Goal: Information Seeking & Learning: Learn about a topic

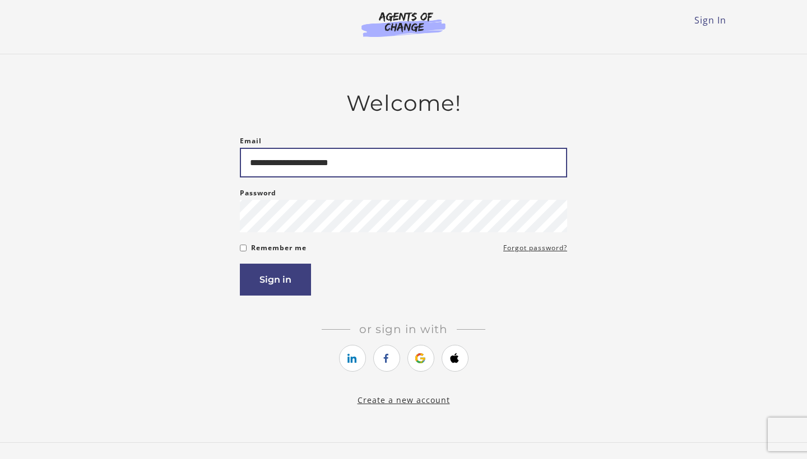
type input "**********"
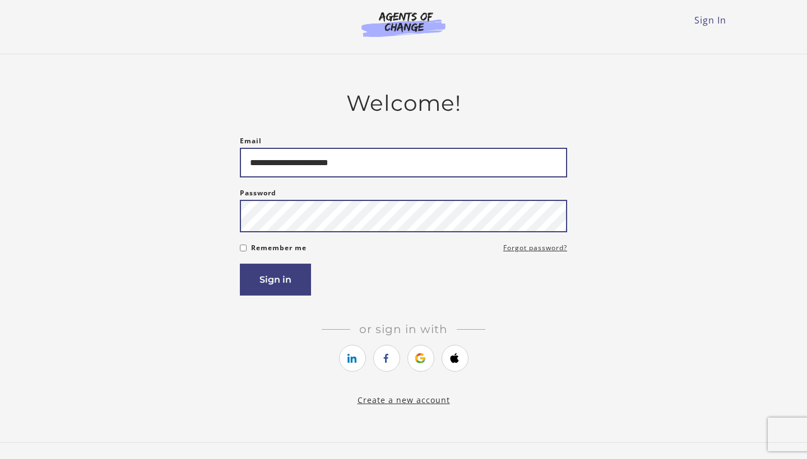
click at [275, 282] on button "Sign in" at bounding box center [275, 280] width 71 height 32
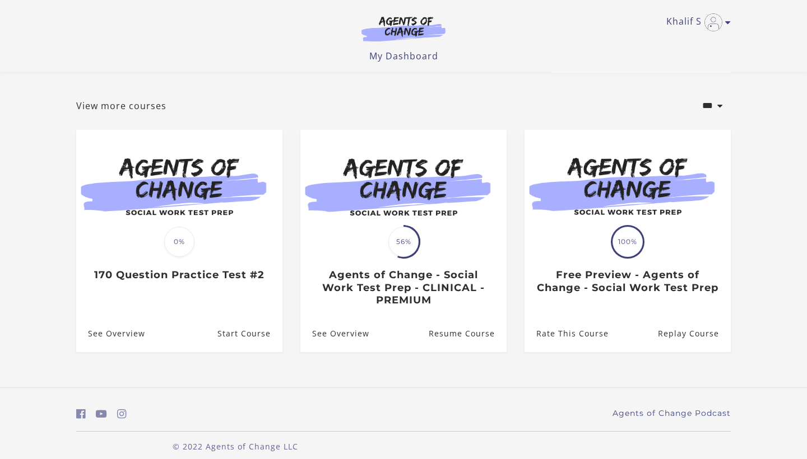
scroll to position [45, 0]
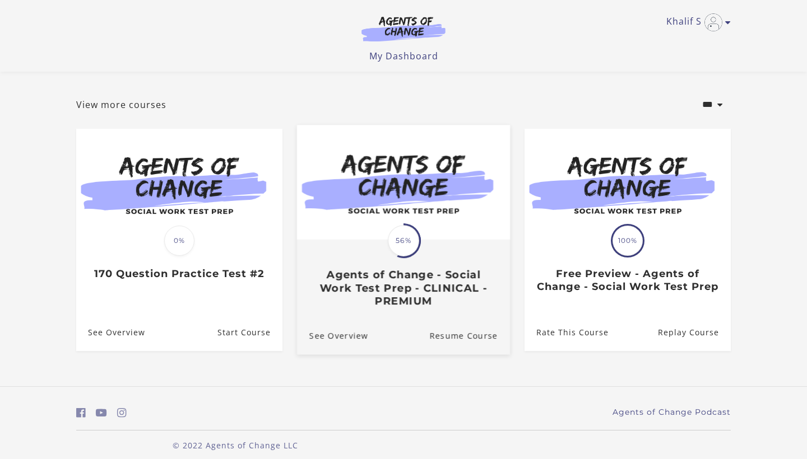
click at [400, 249] on span "56%" at bounding box center [403, 240] width 31 height 31
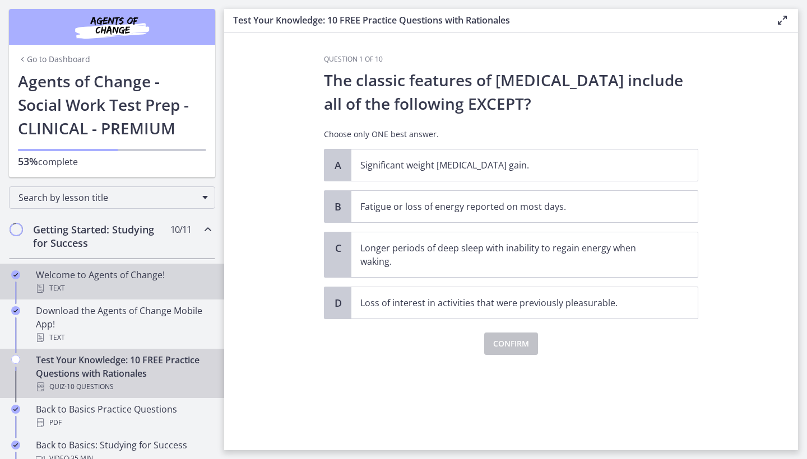
click at [129, 277] on div "Welcome to Agents of Change! Text" at bounding box center [123, 281] width 175 height 27
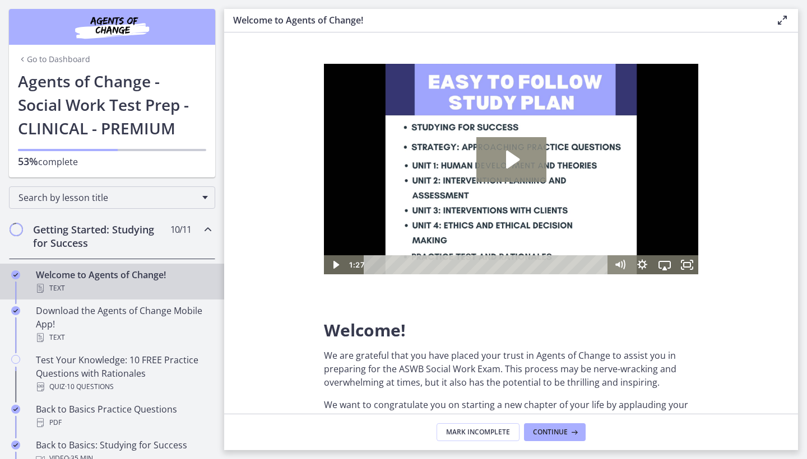
click at [508, 168] on icon "Play Video: c1o6hcmjueu5qasqsu00.mp4" at bounding box center [511, 159] width 70 height 45
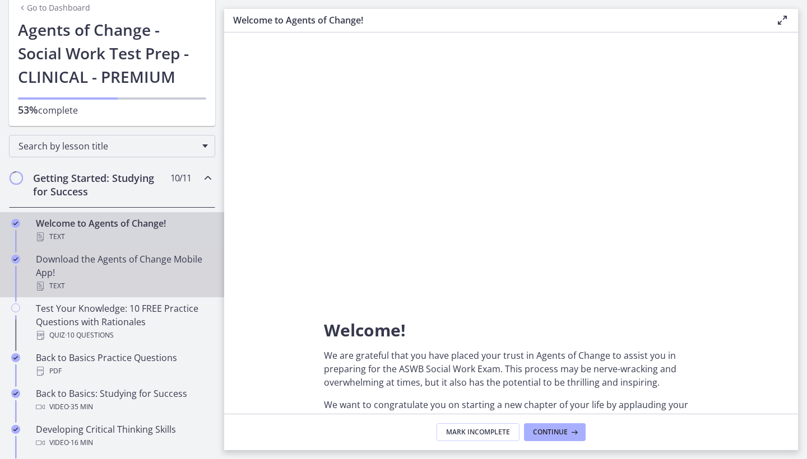
scroll to position [54, 0]
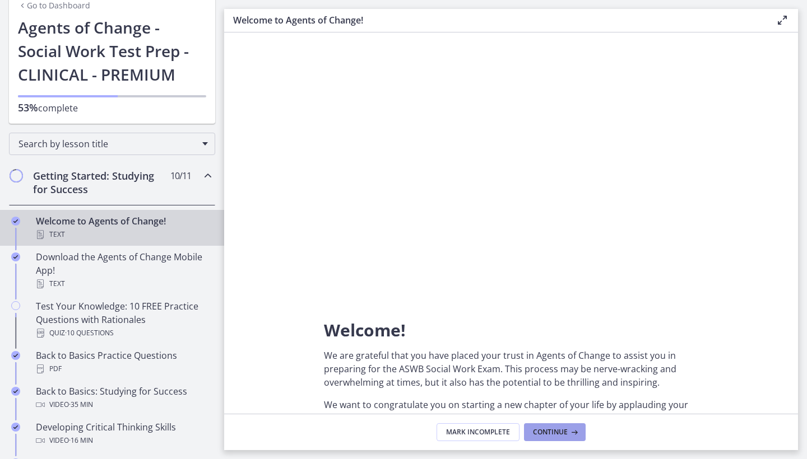
click at [562, 428] on span "Continue" at bounding box center [550, 432] width 35 height 9
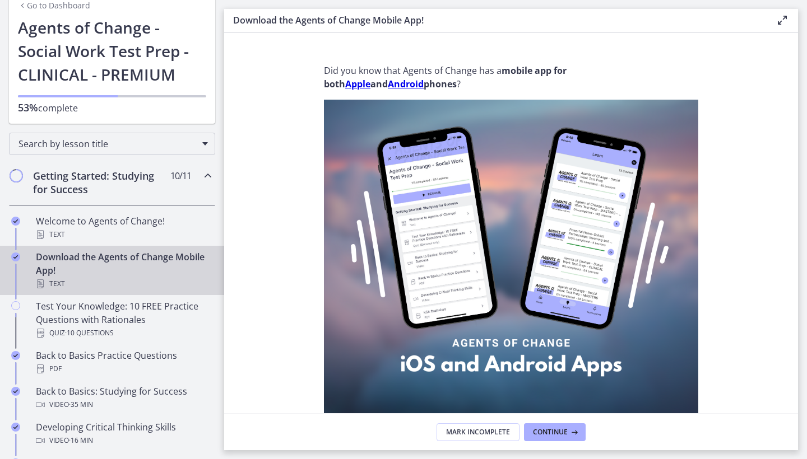
click at [562, 428] on span "Continue" at bounding box center [550, 432] width 35 height 9
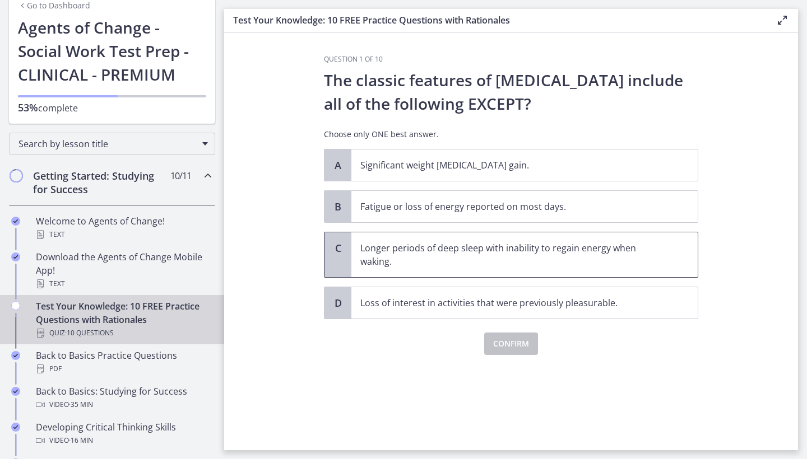
click at [346, 251] on div "C" at bounding box center [337, 255] width 27 height 45
click at [509, 347] on span "Confirm" at bounding box center [511, 343] width 36 height 13
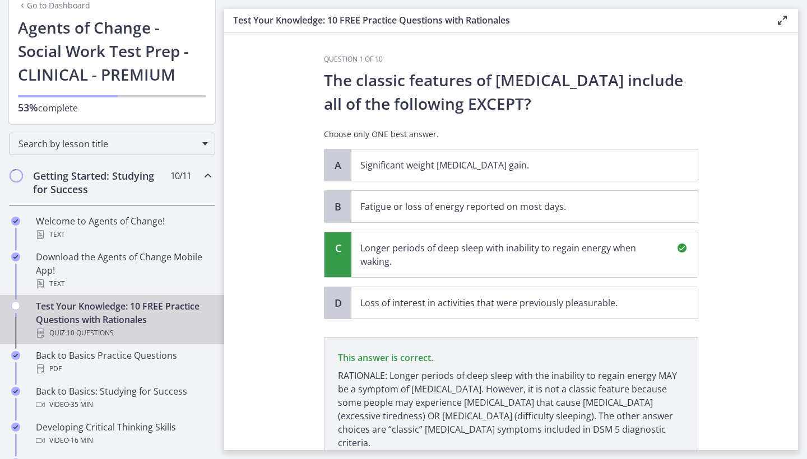
scroll to position [81, 0]
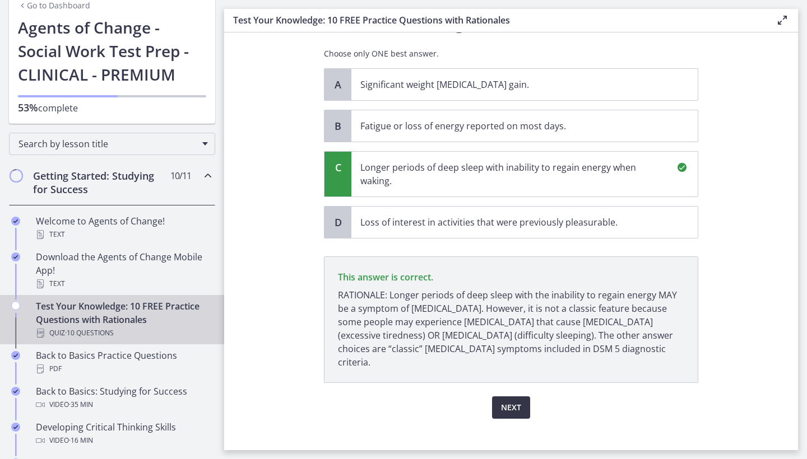
click at [519, 401] on span "Next" at bounding box center [511, 407] width 20 height 13
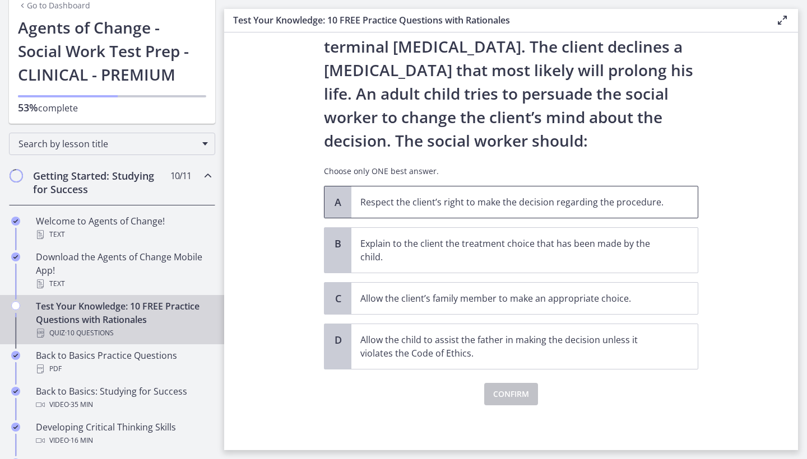
click at [540, 213] on span "Respect the client’s right to make the decision regarding the procedure." at bounding box center [524, 202] width 346 height 31
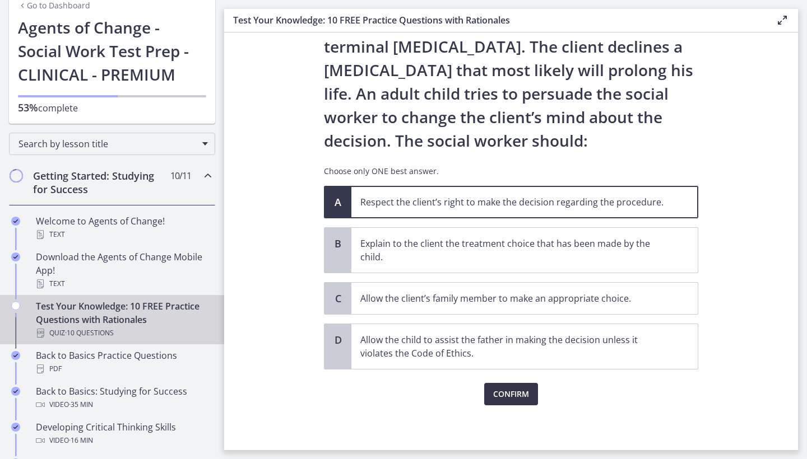
click at [491, 392] on button "Confirm" at bounding box center [511, 394] width 54 height 22
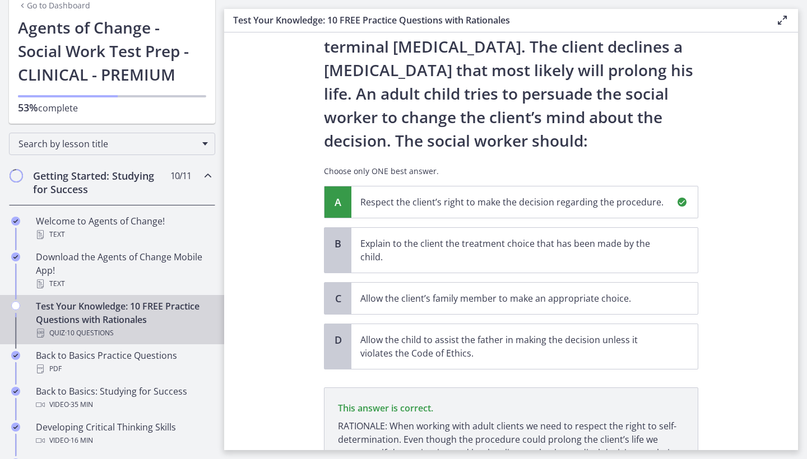
scroll to position [198, 0]
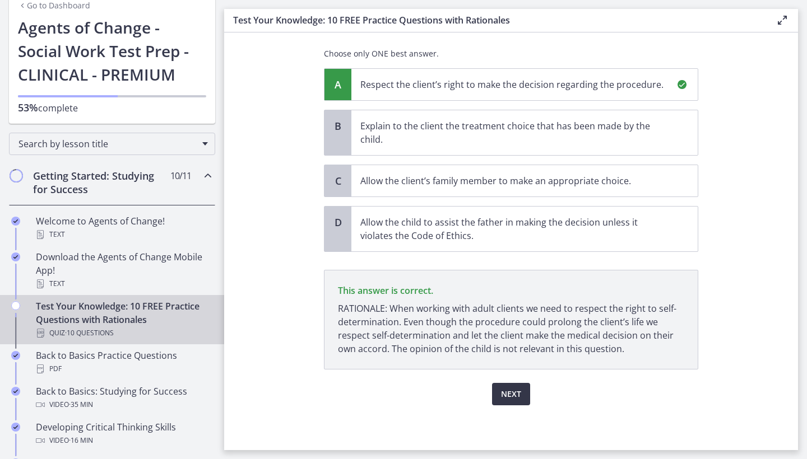
click at [524, 397] on button "Next" at bounding box center [511, 394] width 38 height 22
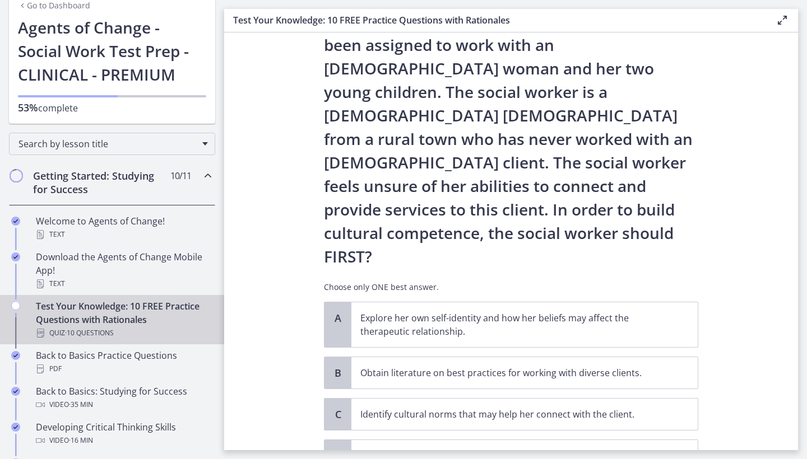
scroll to position [59, 0]
click at [422, 311] on p "Explore her own self-identity and how her beliefs may affect the therapeutic re…" at bounding box center [513, 324] width 306 height 27
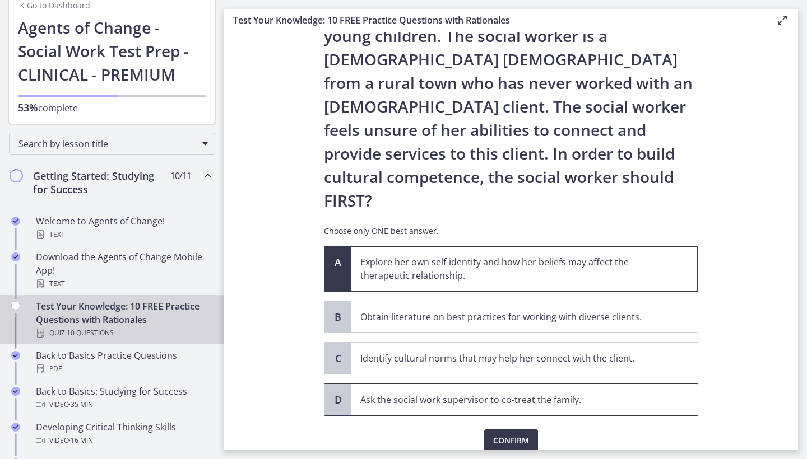
scroll to position [114, 0]
click at [527, 435] on span "Confirm" at bounding box center [511, 441] width 36 height 13
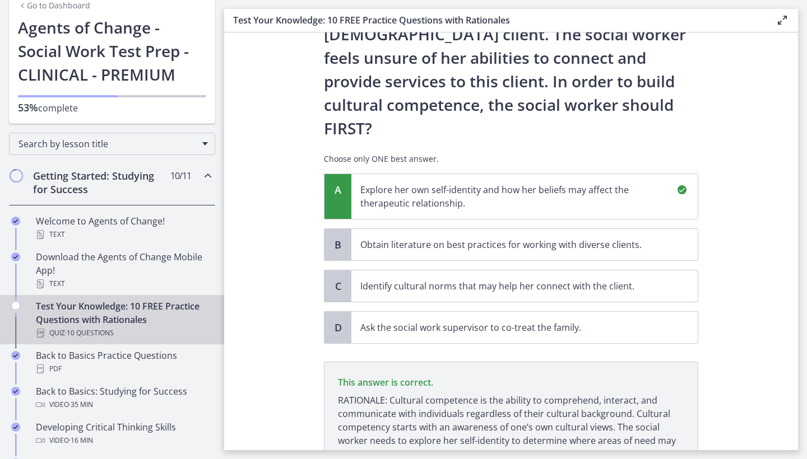
scroll to position [245, 0]
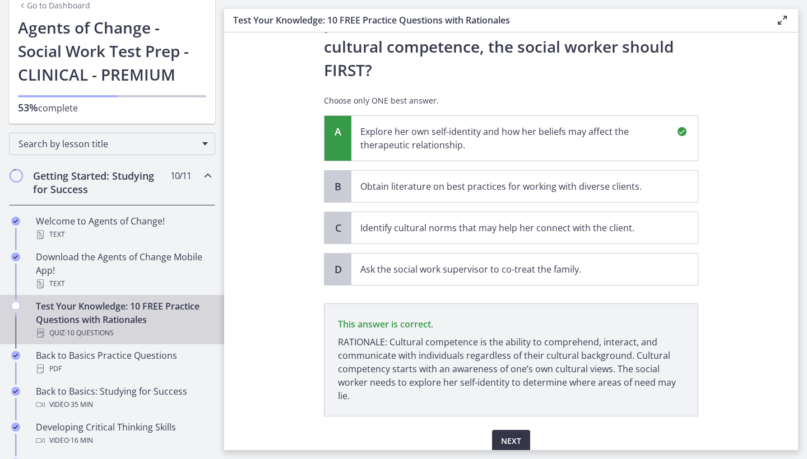
click at [518, 435] on span "Next" at bounding box center [511, 441] width 20 height 13
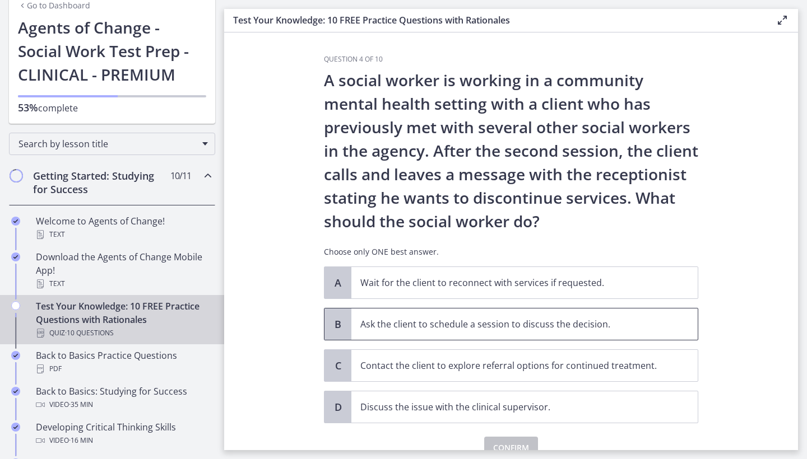
click at [504, 332] on span "Ask the client to schedule a session to discuss the decision." at bounding box center [524, 324] width 346 height 31
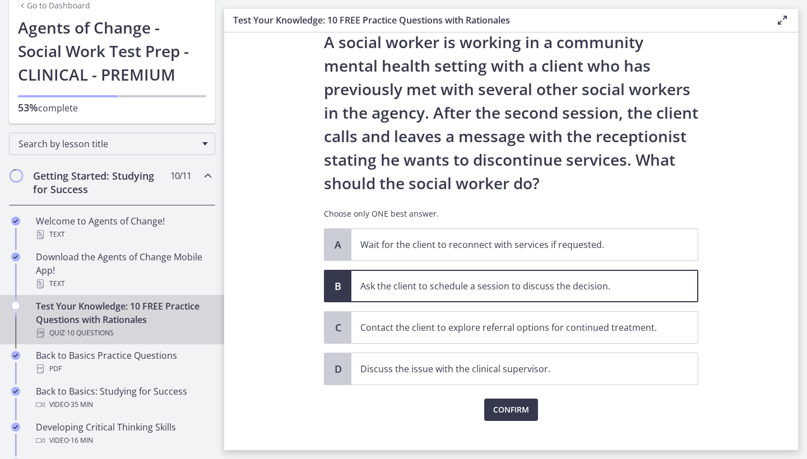
scroll to position [41, 0]
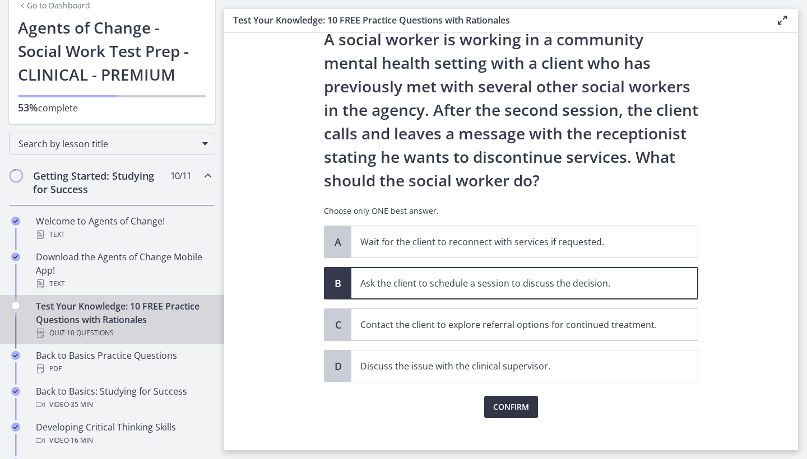
click at [515, 405] on span "Confirm" at bounding box center [511, 407] width 36 height 13
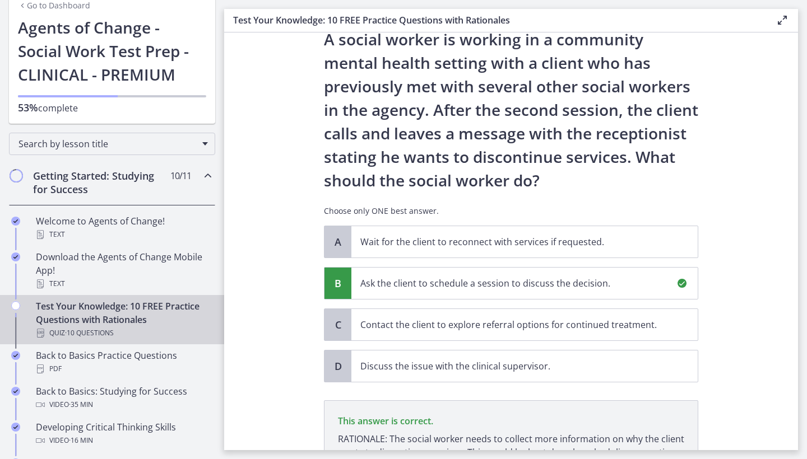
scroll to position [185, 0]
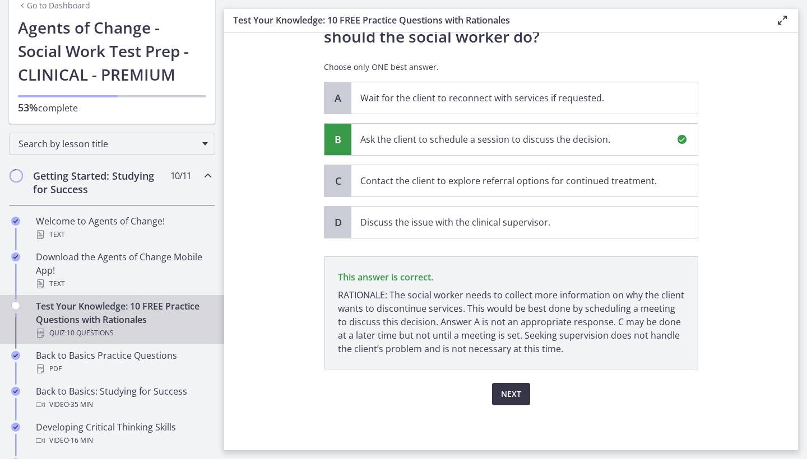
click at [512, 392] on span "Next" at bounding box center [511, 394] width 20 height 13
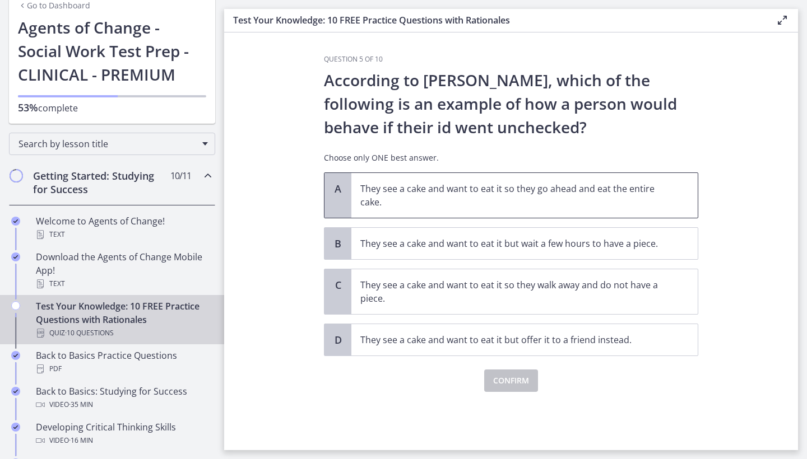
click at [436, 196] on p "They see a cake and want to eat it so they go ahead and eat the entire cake." at bounding box center [513, 195] width 306 height 27
click at [503, 382] on span "Confirm" at bounding box center [511, 380] width 36 height 13
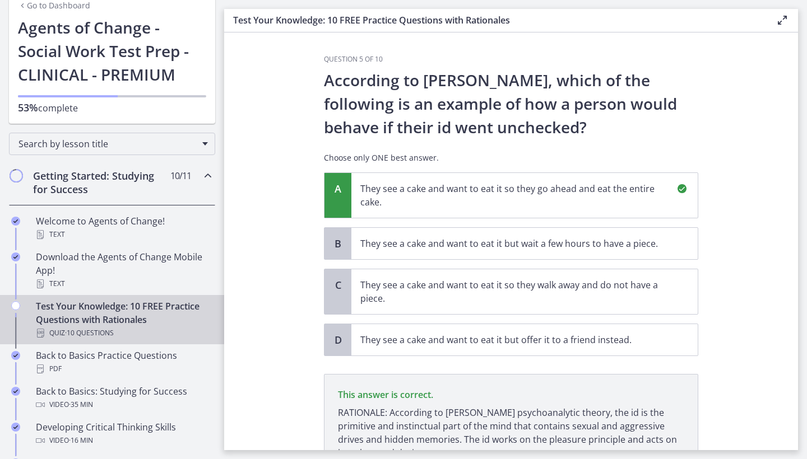
scroll to position [104, 0]
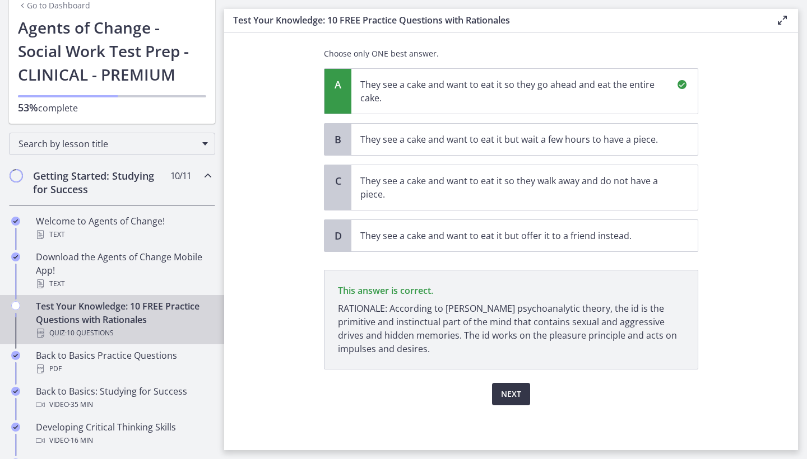
click at [501, 393] on span "Next" at bounding box center [511, 394] width 20 height 13
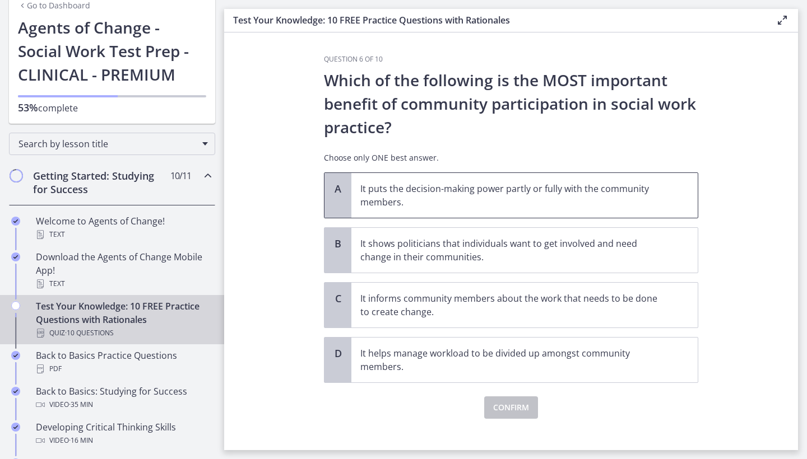
click at [549, 206] on p "It puts the decision-making power partly or fully with the community members." at bounding box center [513, 195] width 306 height 27
click at [503, 411] on span "Confirm" at bounding box center [511, 407] width 36 height 13
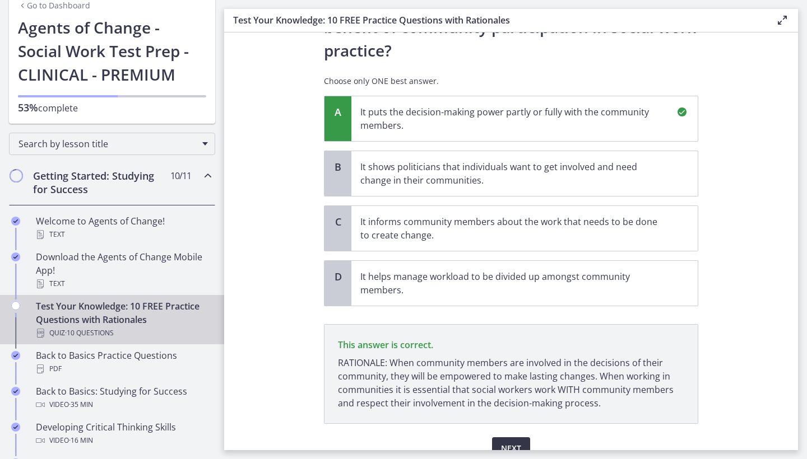
scroll to position [131, 0]
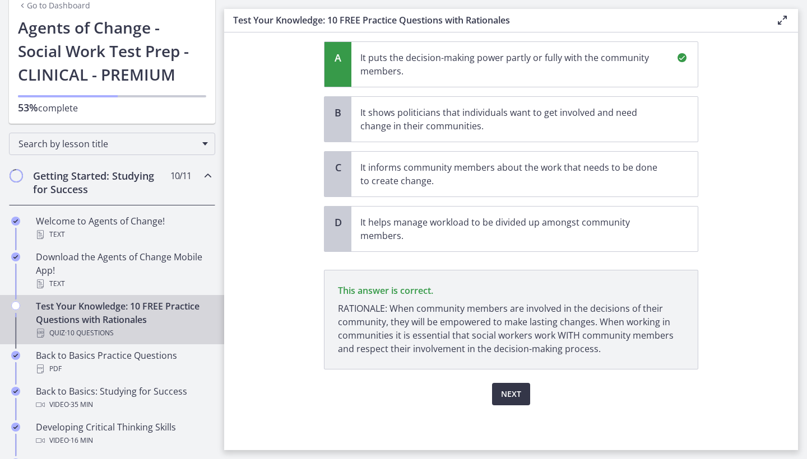
click at [516, 395] on span "Next" at bounding box center [511, 394] width 20 height 13
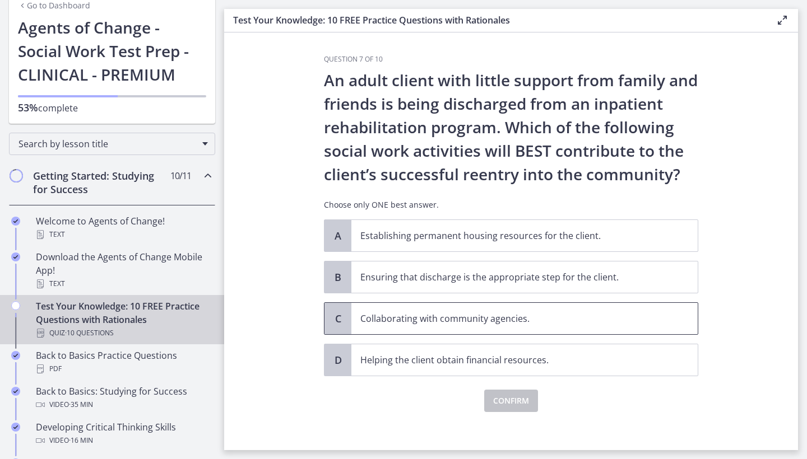
click at [539, 316] on p "Collaborating with community agencies." at bounding box center [513, 318] width 306 height 13
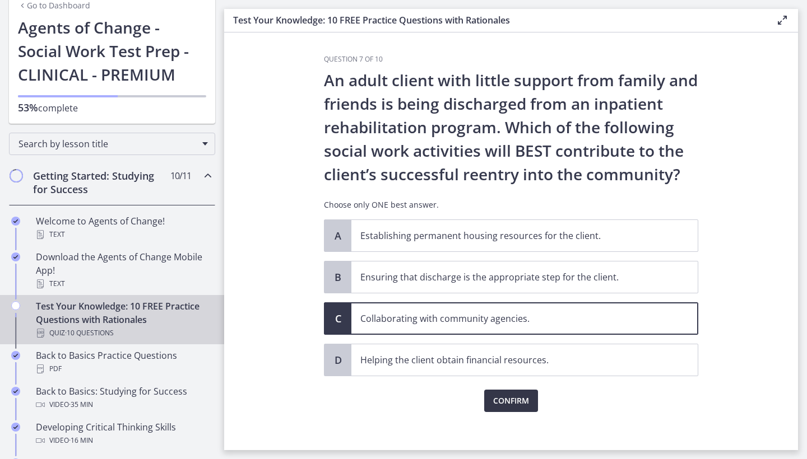
click at [514, 400] on span "Confirm" at bounding box center [511, 400] width 36 height 13
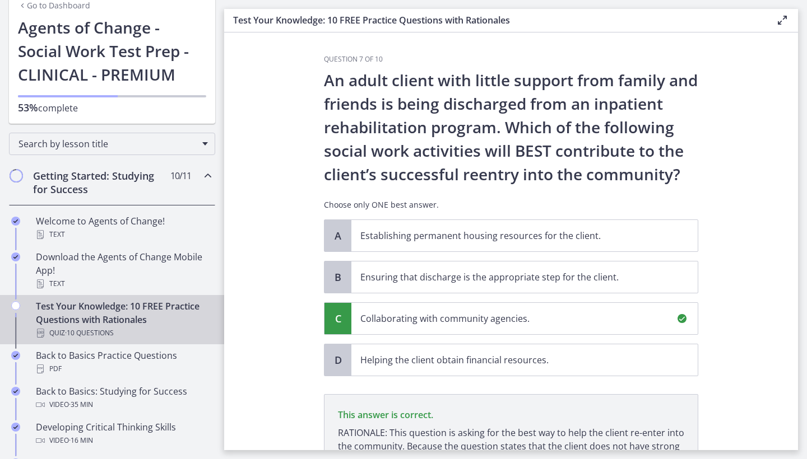
scroll to position [138, 0]
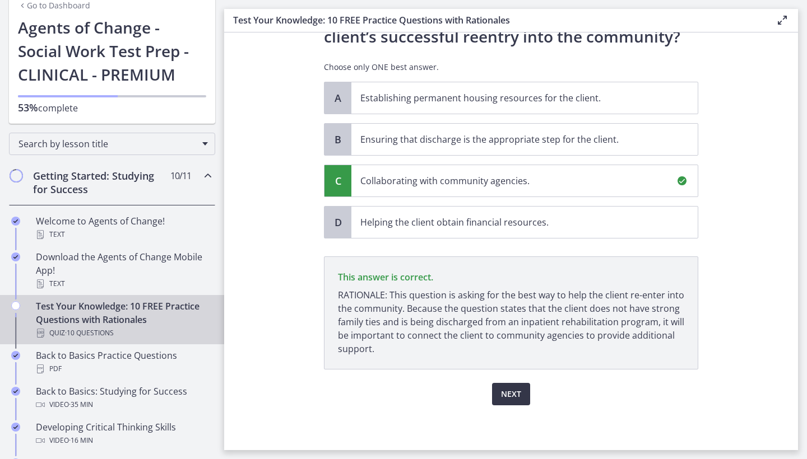
click at [515, 400] on span "Next" at bounding box center [511, 394] width 20 height 13
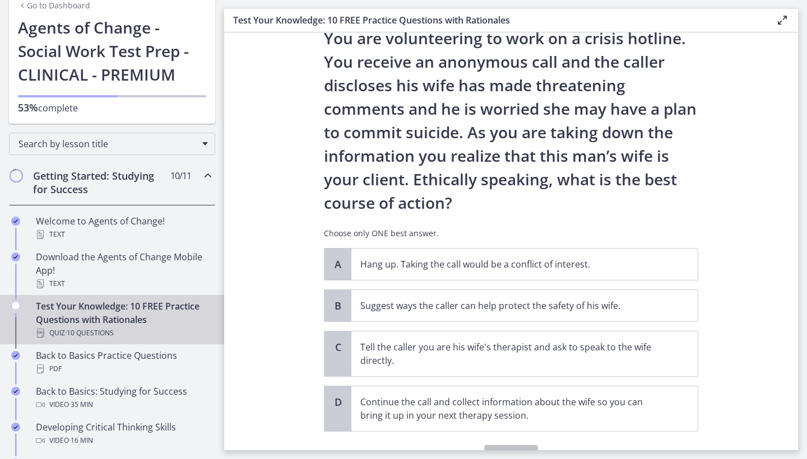
scroll to position [43, 0]
click at [556, 317] on span "Suggest ways the caller can help protect the safety of his wife." at bounding box center [524, 305] width 346 height 31
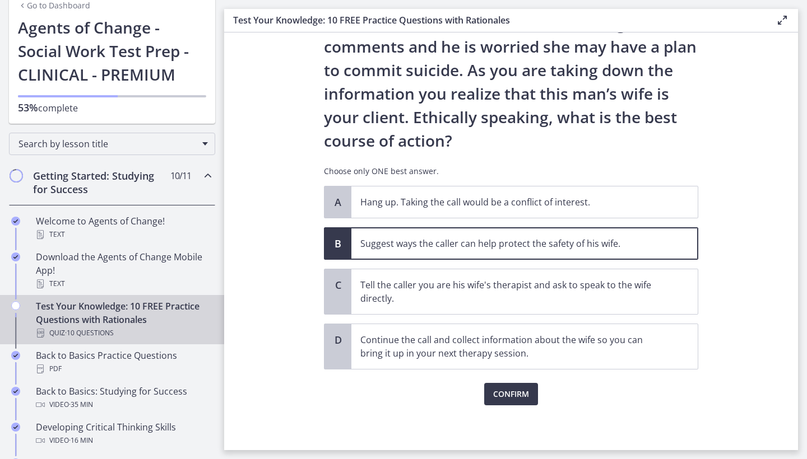
scroll to position [104, 0]
click at [520, 389] on span "Confirm" at bounding box center [511, 394] width 36 height 13
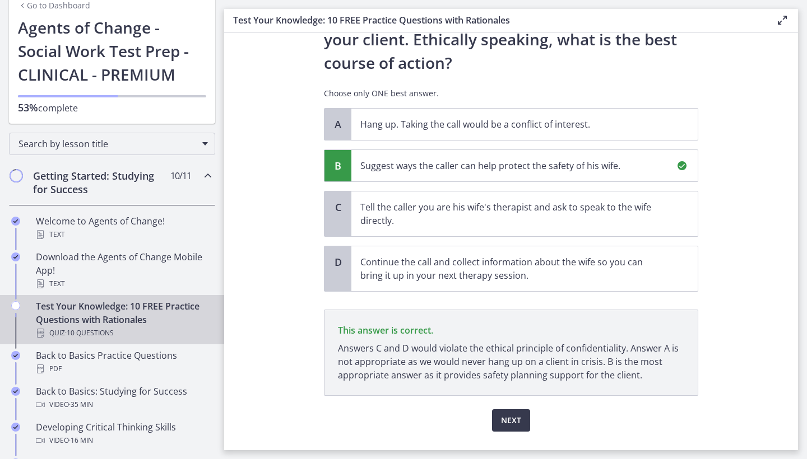
scroll to position [208, 0]
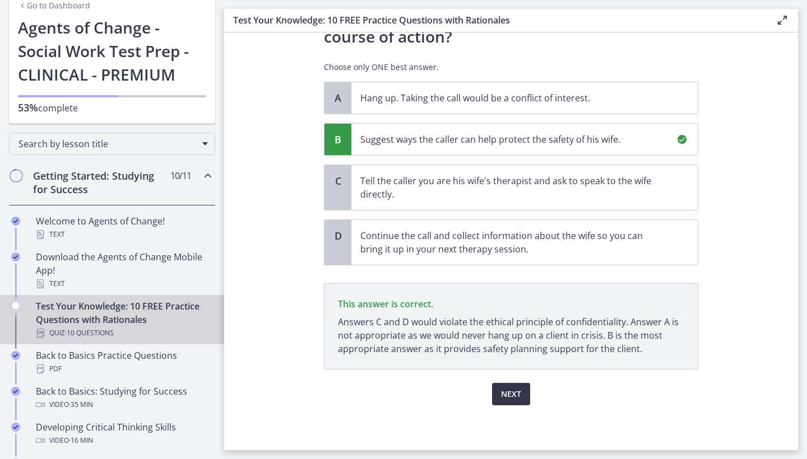
click at [523, 401] on button "Next" at bounding box center [511, 394] width 38 height 22
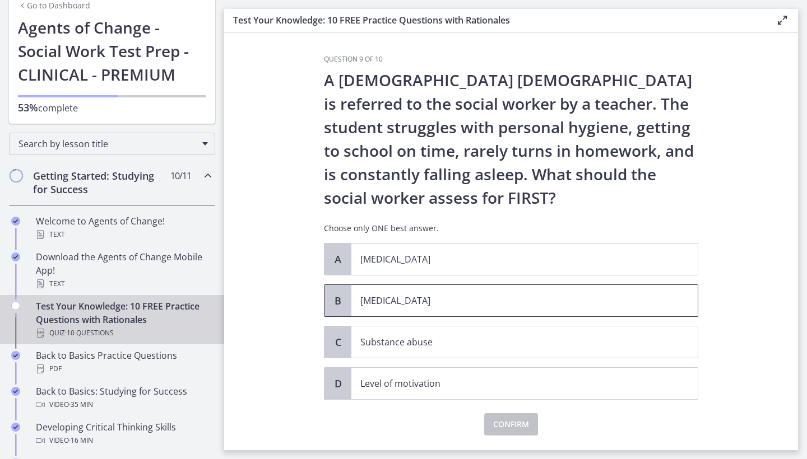
click at [371, 305] on p "[MEDICAL_DATA]" at bounding box center [513, 300] width 306 height 13
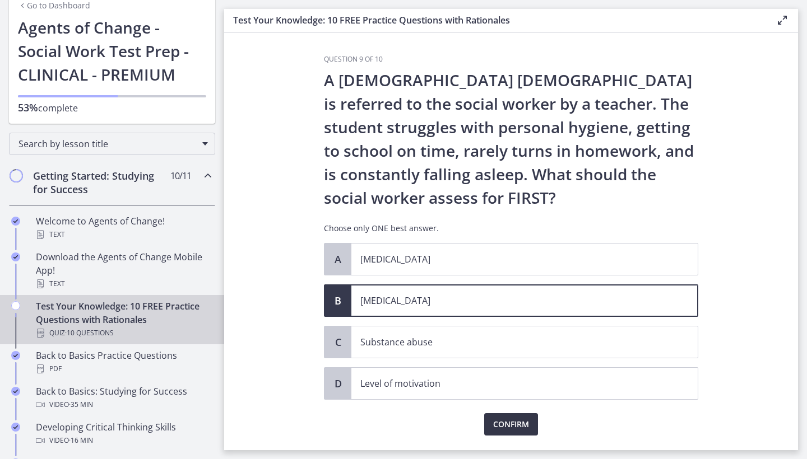
click at [518, 424] on span "Confirm" at bounding box center [511, 424] width 36 height 13
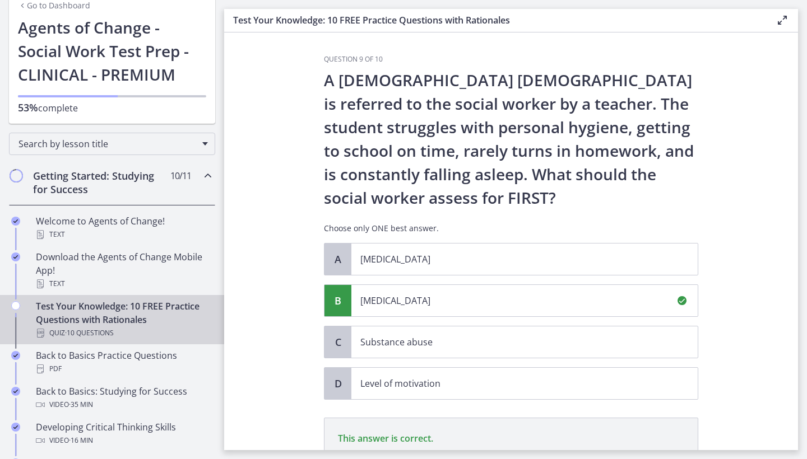
scroll to position [161, 0]
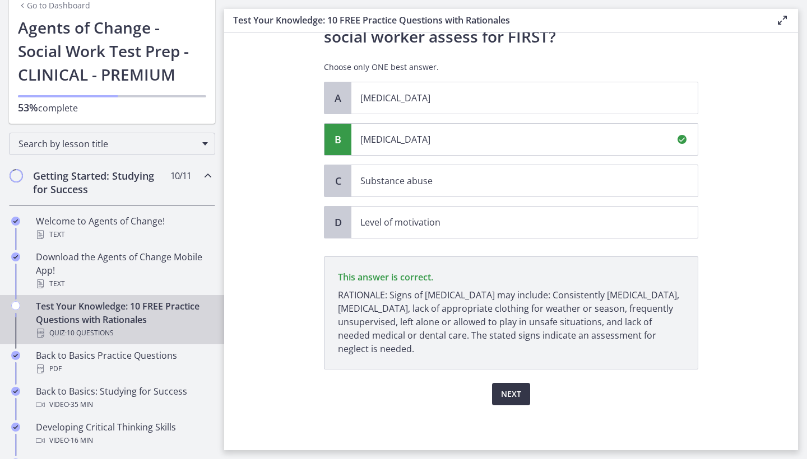
click at [519, 398] on span "Next" at bounding box center [511, 394] width 20 height 13
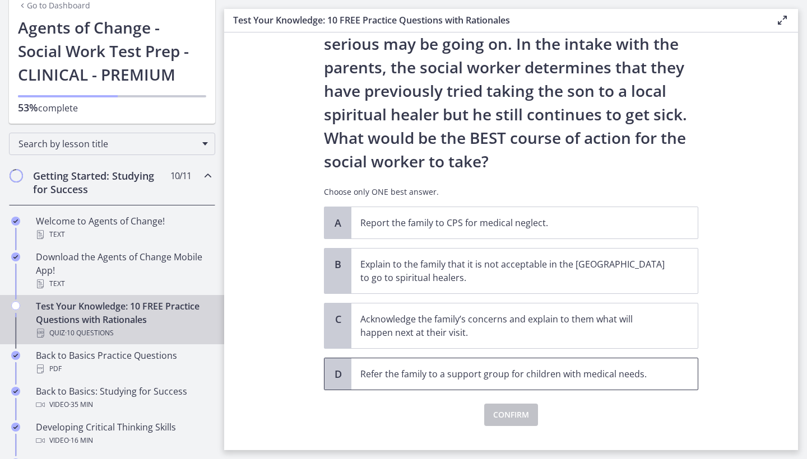
scroll to position [160, 0]
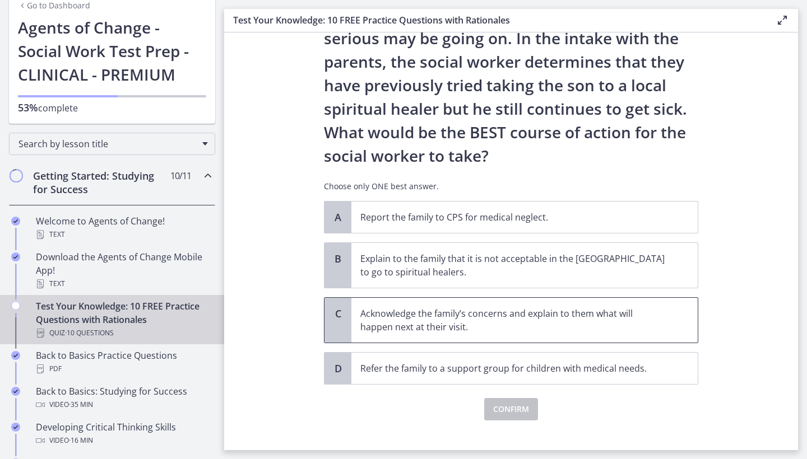
click at [513, 328] on p "Acknowledge the family’s concerns and explain to them what will happen next at …" at bounding box center [513, 320] width 306 height 27
click at [515, 406] on span "Confirm" at bounding box center [511, 409] width 36 height 13
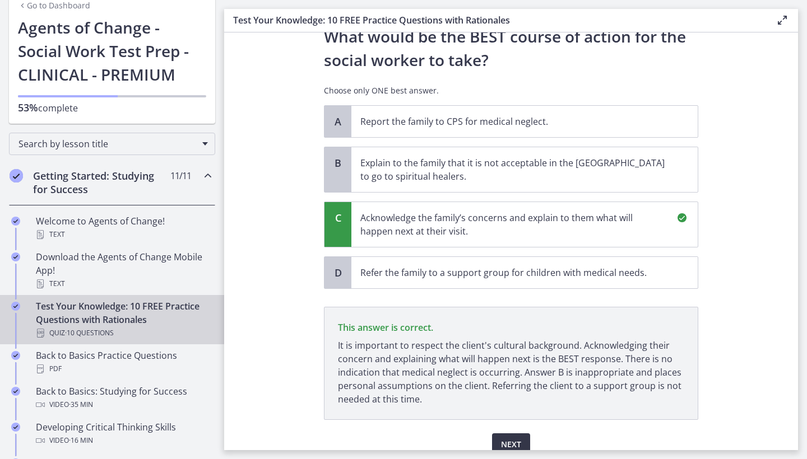
scroll to position [306, 0]
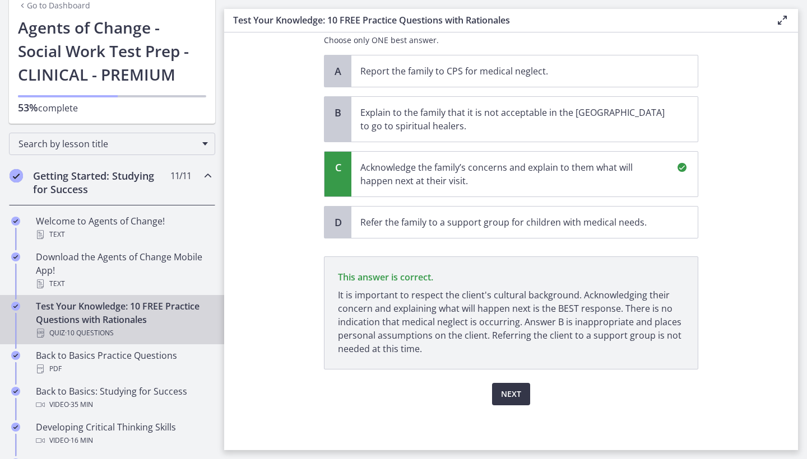
click at [515, 393] on span "Next" at bounding box center [511, 394] width 20 height 13
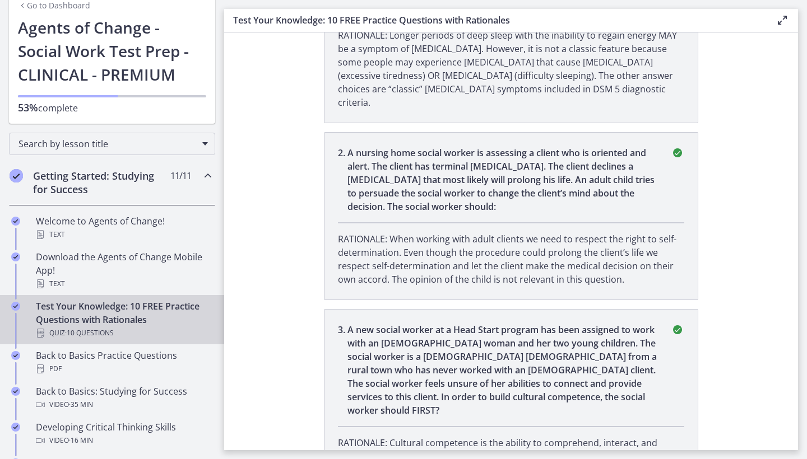
scroll to position [0, 0]
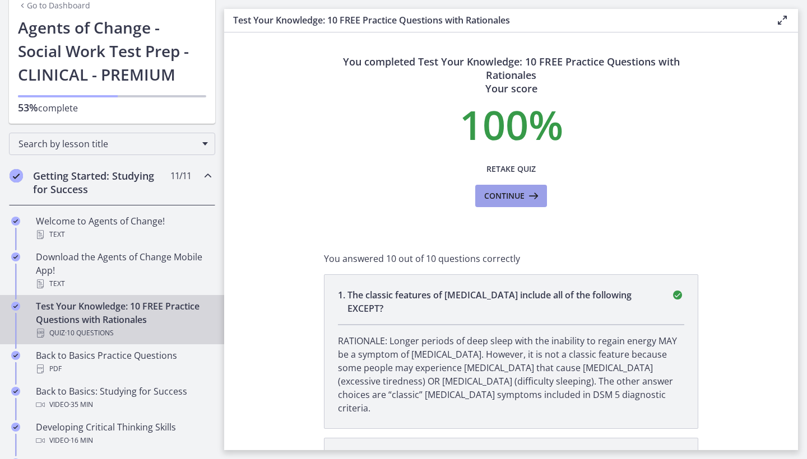
click at [518, 199] on span "Continue" at bounding box center [504, 195] width 40 height 13
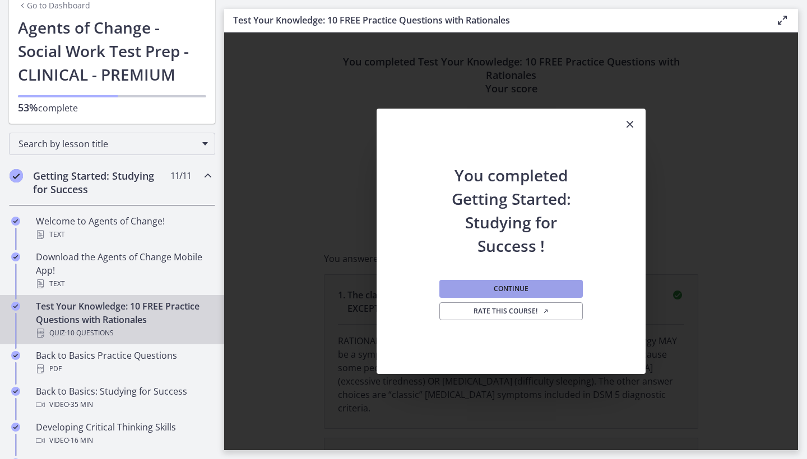
click at [511, 288] on span "Continue" at bounding box center [511, 289] width 35 height 9
